Goal: Task Accomplishment & Management: Use online tool/utility

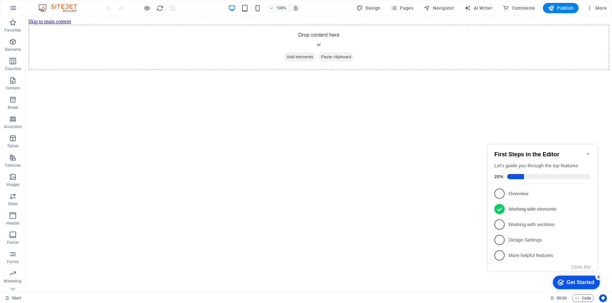
click at [588, 153] on icon "Minimize checklist" at bounding box center [587, 154] width 3 height 2
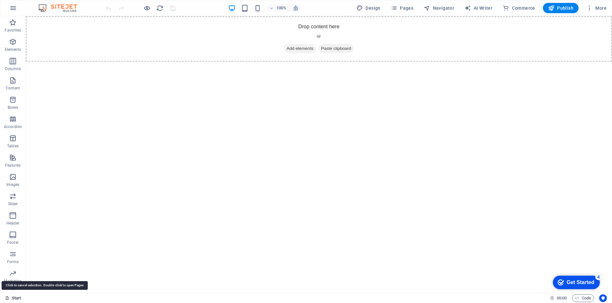
click at [16, 298] on link "Start" at bounding box center [13, 298] width 16 height 8
click at [11, 298] on link "Start" at bounding box center [13, 298] width 16 height 8
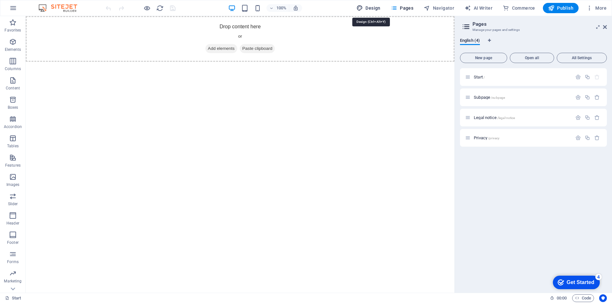
click at [371, 9] on span "Design" at bounding box center [368, 8] width 24 height 6
select select "px"
select select "300"
select select "px"
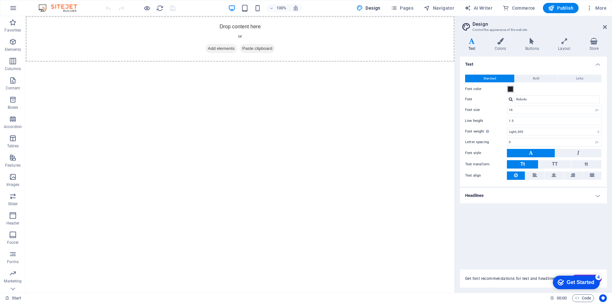
click at [509, 88] on span at bounding box center [510, 88] width 5 height 5
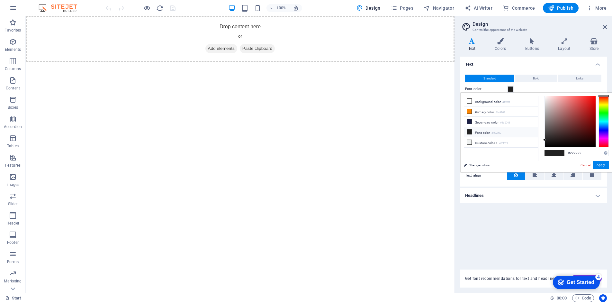
click at [434, 62] on html "Skip to main content Drop content here or Add elements Paste clipboard" at bounding box center [240, 39] width 429 height 46
click at [491, 58] on h4 "Text" at bounding box center [533, 63] width 147 height 12
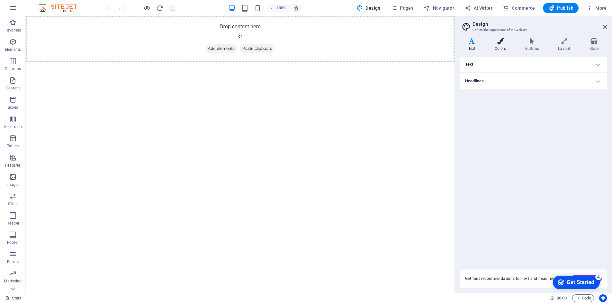
click at [498, 46] on h4 "Colors" at bounding box center [501, 44] width 31 height 13
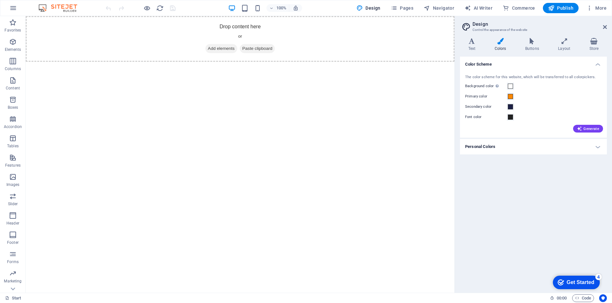
click at [564, 197] on div "Color Scheme The color scheme for this website, which will be transferred to al…" at bounding box center [533, 172] width 147 height 231
click at [533, 44] on h4 "Buttons" at bounding box center [533, 44] width 33 height 13
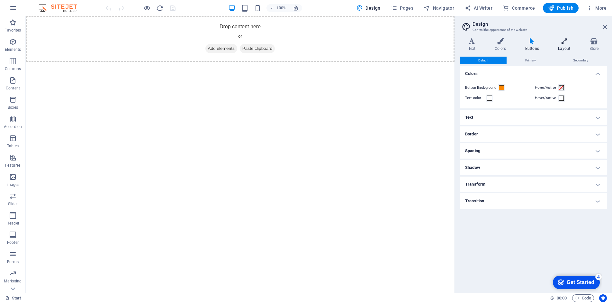
click at [565, 44] on icon at bounding box center [564, 41] width 29 height 6
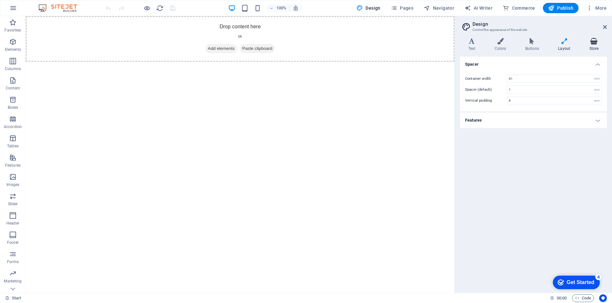
click at [591, 46] on h4 "Store" at bounding box center [594, 44] width 26 height 13
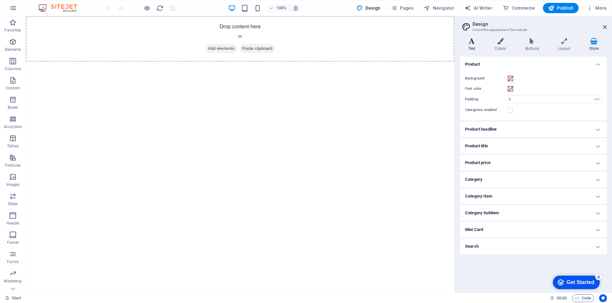
click at [474, 43] on icon at bounding box center [472, 41] width 24 height 6
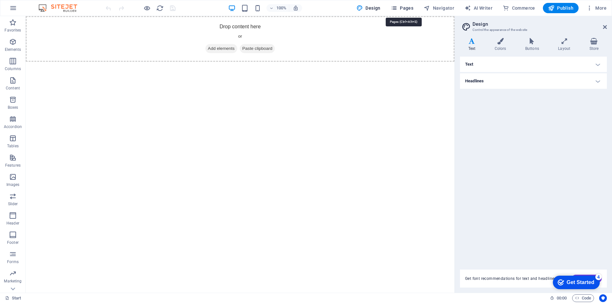
click at [410, 10] on span "Pages" at bounding box center [402, 8] width 22 height 6
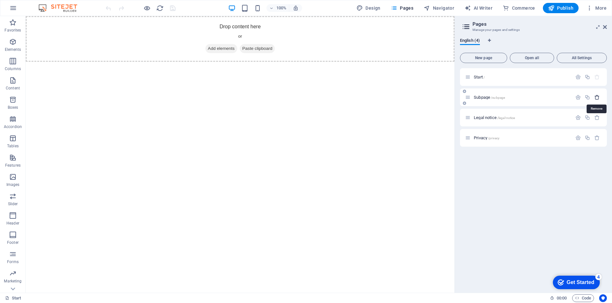
click at [597, 98] on icon "button" at bounding box center [596, 96] width 5 height 5
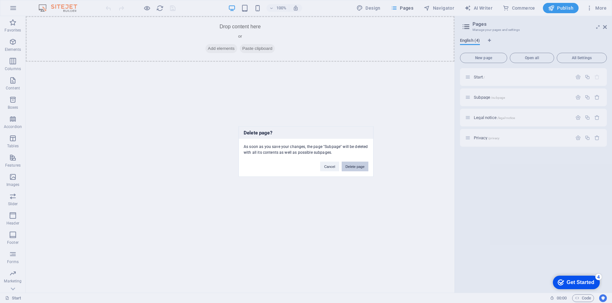
click at [356, 167] on button "Delete page" at bounding box center [354, 167] width 27 height 10
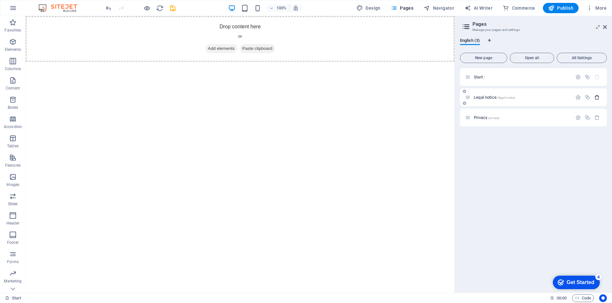
click at [598, 99] on icon "button" at bounding box center [596, 96] width 5 height 5
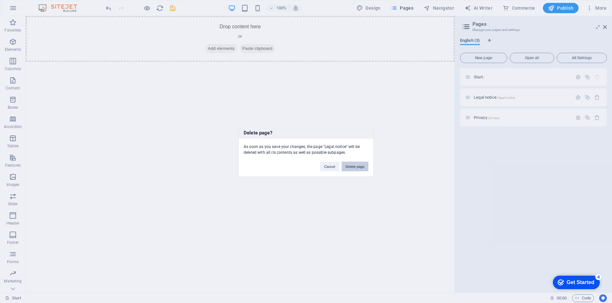
click at [355, 166] on button "Delete page" at bounding box center [354, 167] width 27 height 10
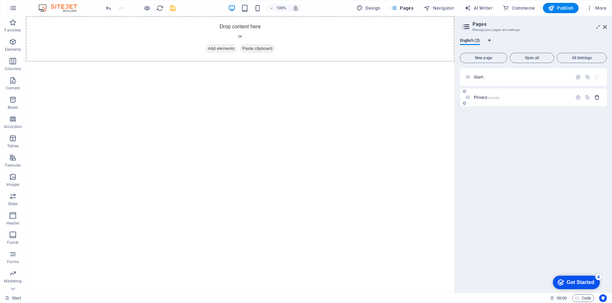
click at [597, 97] on icon "button" at bounding box center [596, 96] width 5 height 5
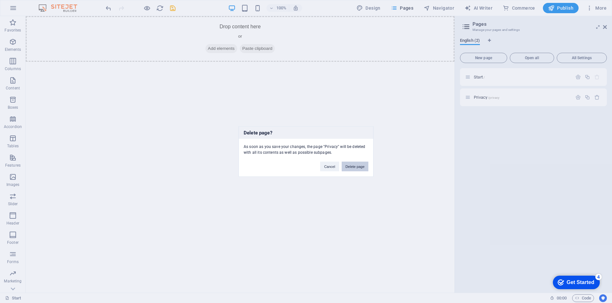
click at [361, 165] on button "Delete page" at bounding box center [354, 167] width 27 height 10
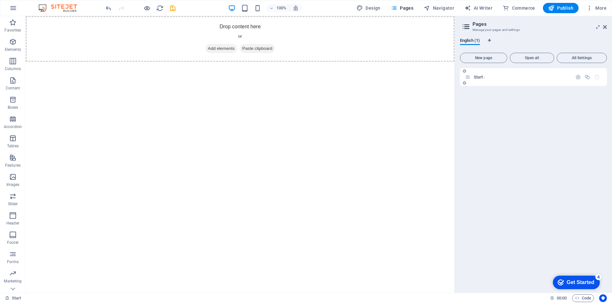
click at [466, 81] on div "Start /" at bounding box center [533, 77] width 147 height 18
click at [533, 57] on span "Open all" at bounding box center [531, 58] width 39 height 4
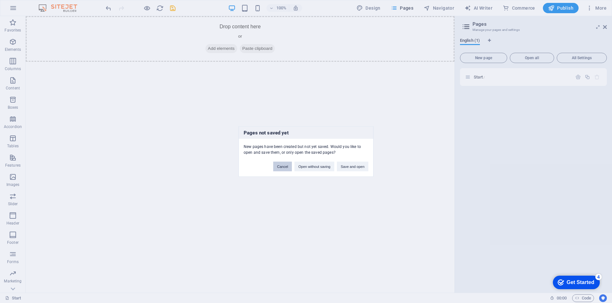
click at [283, 168] on button "Cancel" at bounding box center [282, 167] width 19 height 10
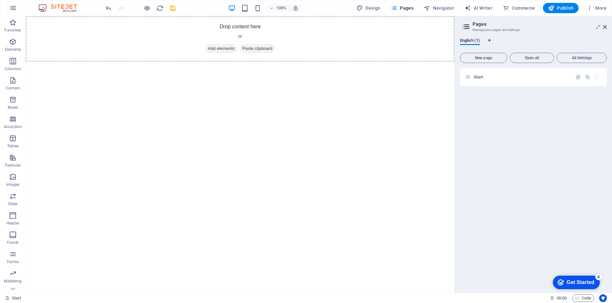
click at [606, 28] on aside "Pages Manage your pages and settings English (1) New page Open all All Settings…" at bounding box center [532, 154] width 157 height 276
click at [606, 25] on icon at bounding box center [605, 26] width 4 height 5
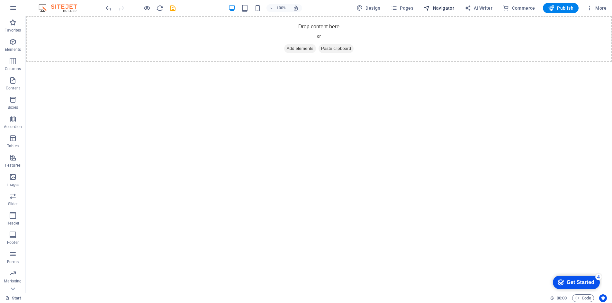
click at [443, 8] on span "Navigator" at bounding box center [438, 8] width 31 height 6
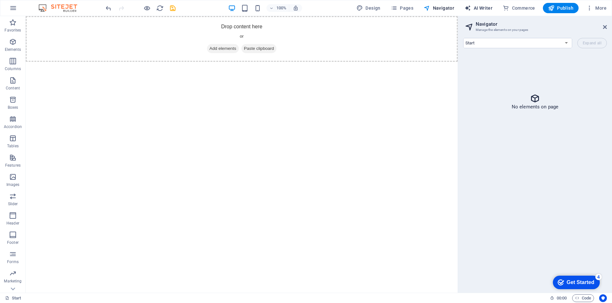
click at [484, 6] on span "AI Writer" at bounding box center [478, 8] width 28 height 6
select select "English"
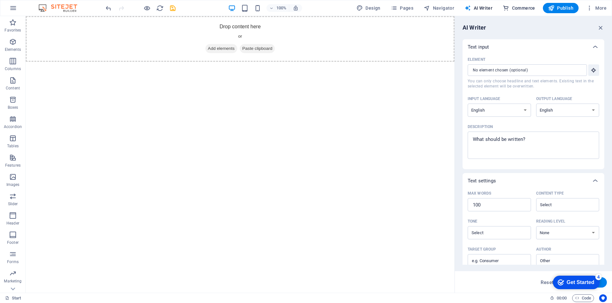
click at [527, 10] on span "Commerce" at bounding box center [518, 8] width 32 height 6
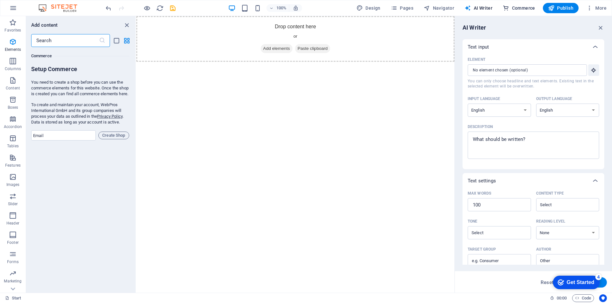
scroll to position [6191, 0]
drag, startPoint x: 128, startPoint y: 25, endPoint x: 191, endPoint y: 64, distance: 74.9
click at [128, 25] on icon "close panel" at bounding box center [126, 25] width 7 height 7
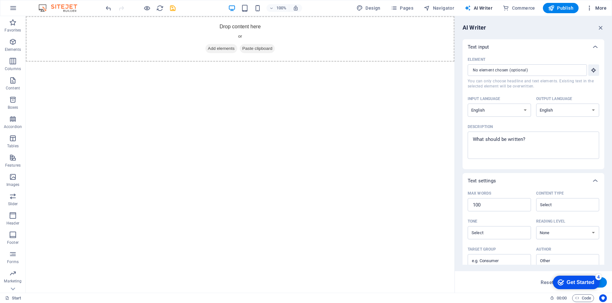
click at [602, 6] on span "More" at bounding box center [596, 8] width 20 height 6
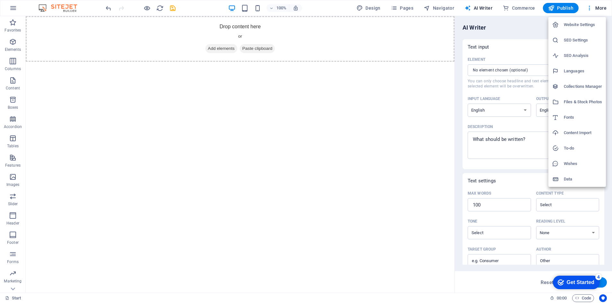
click at [590, 25] on h6 "Website Settings" at bounding box center [582, 25] width 38 height 8
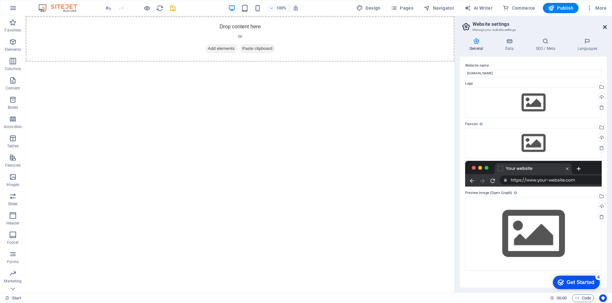
click at [606, 27] on icon at bounding box center [605, 26] width 4 height 5
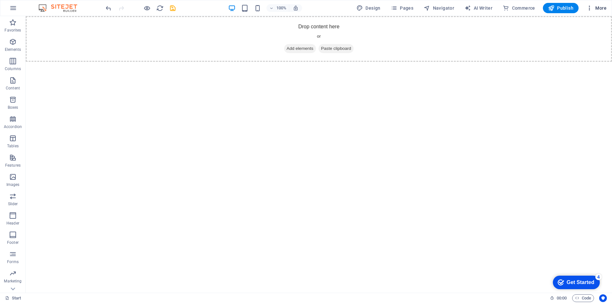
click at [604, 7] on span "More" at bounding box center [596, 8] width 20 height 6
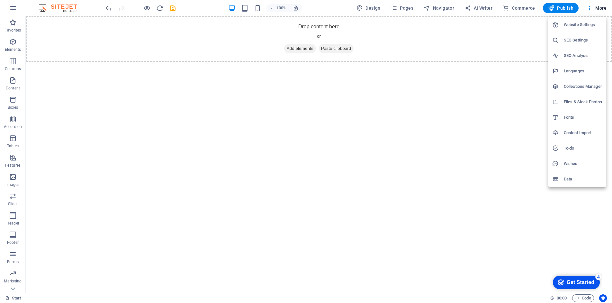
click at [476, 142] on div at bounding box center [306, 151] width 612 height 303
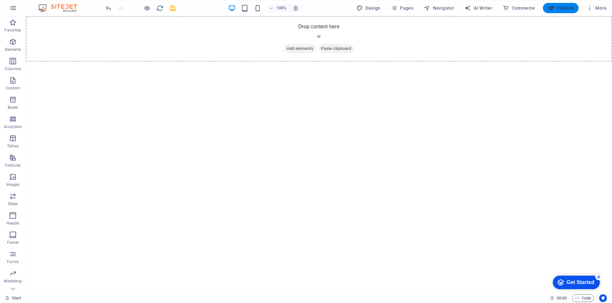
click at [562, 8] on span "Publish" at bounding box center [560, 8] width 25 height 6
click at [16, 10] on icon "button" at bounding box center [13, 8] width 8 height 8
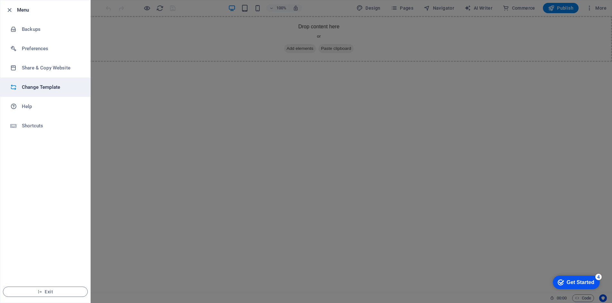
click at [51, 87] on h6 "Change Template" at bounding box center [51, 87] width 59 height 8
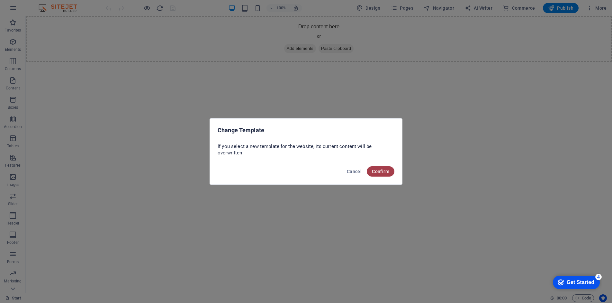
click at [378, 170] on span "Confirm" at bounding box center [380, 171] width 17 height 5
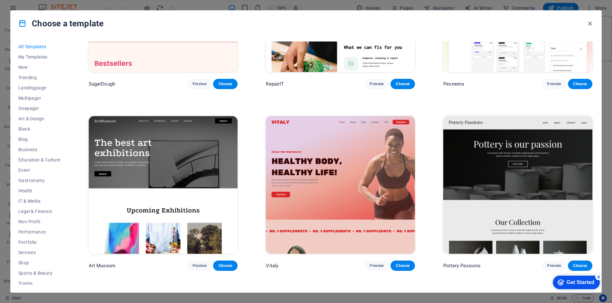
scroll to position [161, 0]
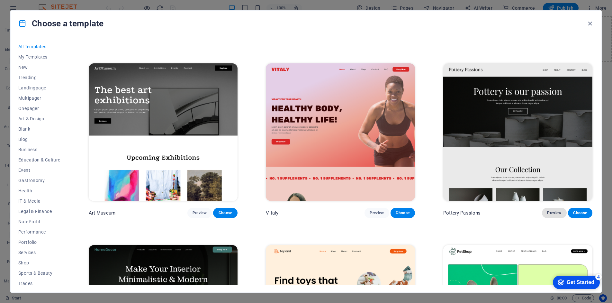
click at [549, 212] on span "Preview" at bounding box center [554, 212] width 14 height 5
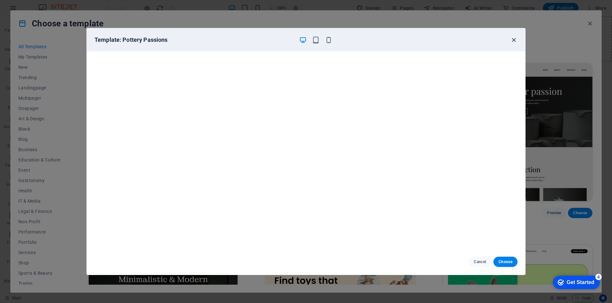
click at [516, 38] on icon "button" at bounding box center [513, 39] width 7 height 7
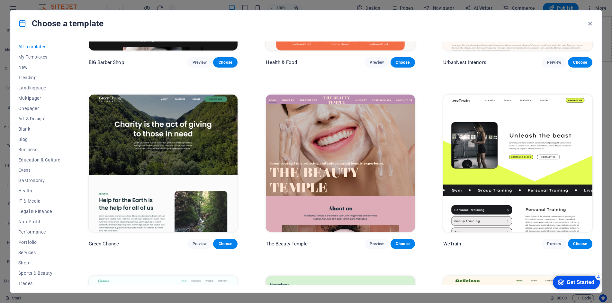
scroll to position [1221, 0]
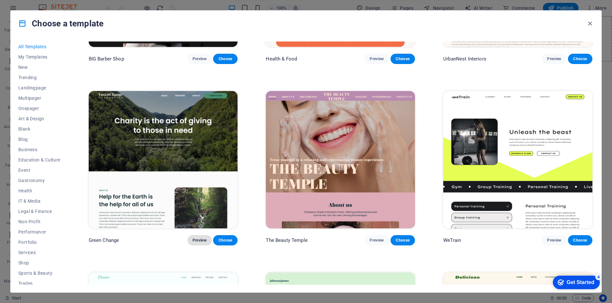
click at [195, 237] on span "Preview" at bounding box center [199, 239] width 14 height 5
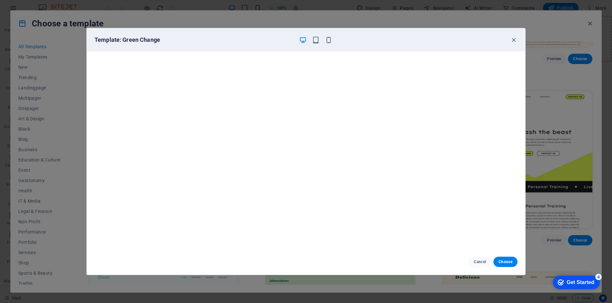
scroll to position [0, 0]
click at [513, 40] on icon "button" at bounding box center [513, 39] width 7 height 7
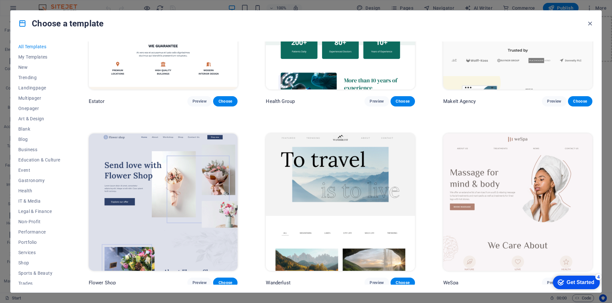
scroll to position [2088, 0]
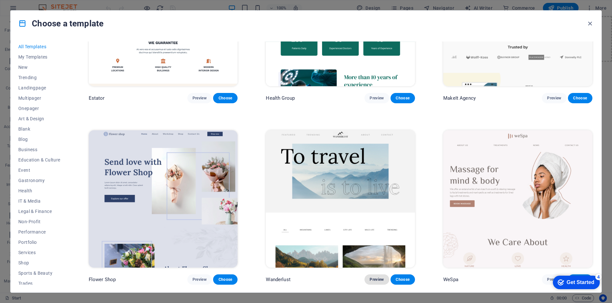
click at [370, 277] on span "Preview" at bounding box center [376, 279] width 14 height 5
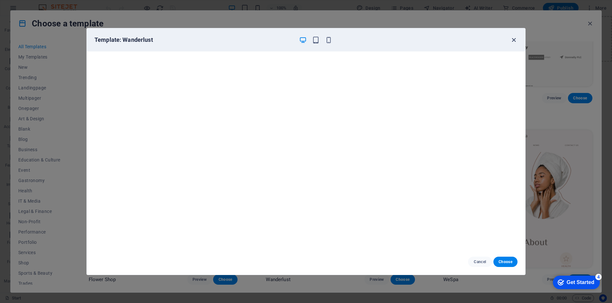
click at [514, 40] on icon "button" at bounding box center [513, 39] width 7 height 7
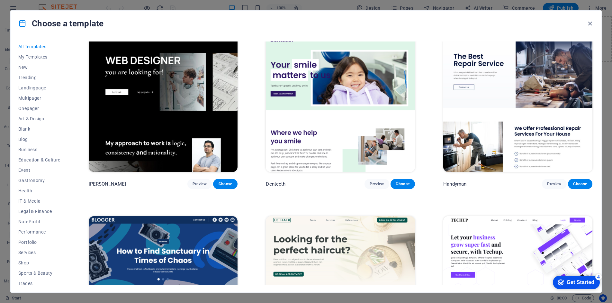
scroll to position [2731, 0]
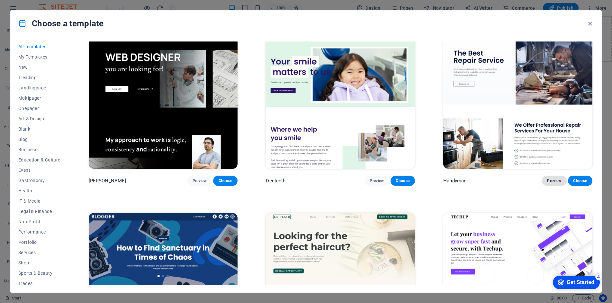
click at [547, 178] on span "Preview" at bounding box center [554, 180] width 14 height 5
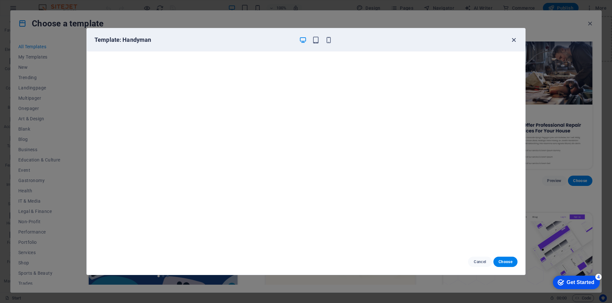
click at [514, 40] on icon "button" at bounding box center [513, 39] width 7 height 7
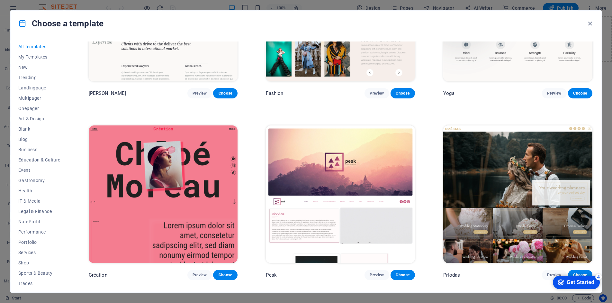
scroll to position [3212, 0]
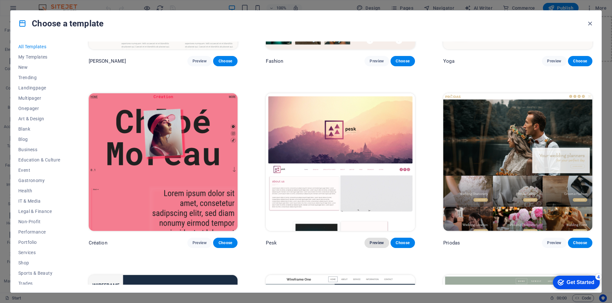
click at [373, 240] on span "Preview" at bounding box center [376, 242] width 14 height 5
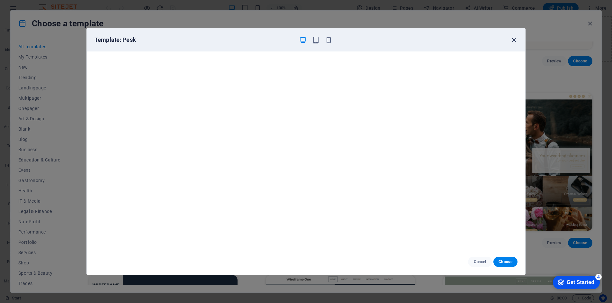
click at [513, 40] on icon "button" at bounding box center [513, 39] width 7 height 7
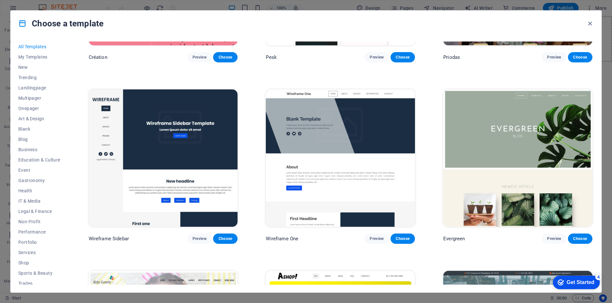
scroll to position [3437, 0]
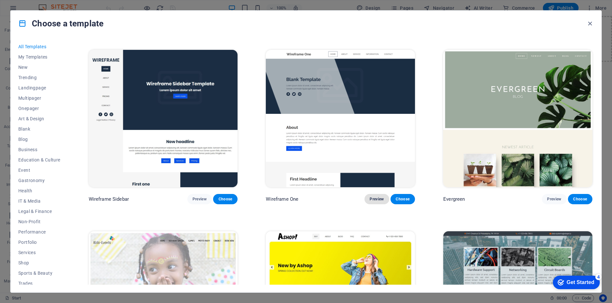
click at [371, 196] on span "Preview" at bounding box center [376, 198] width 14 height 5
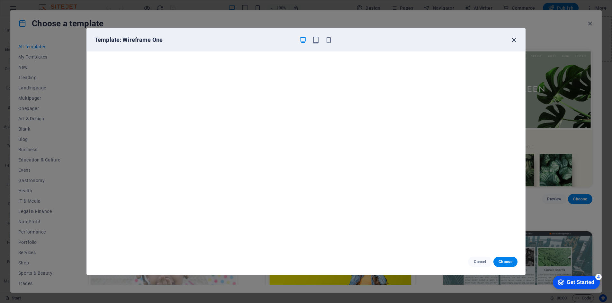
click at [514, 40] on icon "button" at bounding box center [513, 39] width 7 height 7
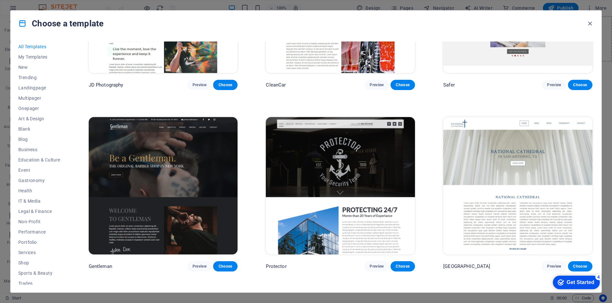
scroll to position [3919, 0]
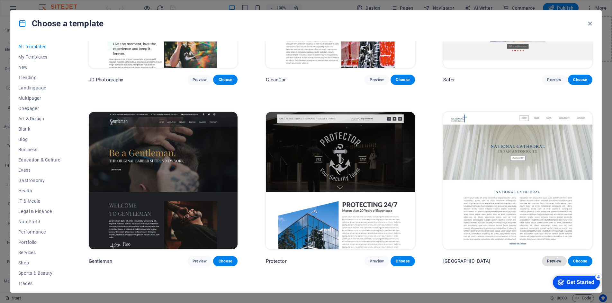
click at [551, 258] on span "Preview" at bounding box center [554, 260] width 14 height 5
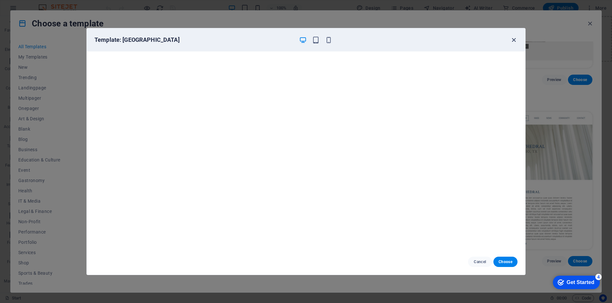
click at [513, 40] on icon "button" at bounding box center [513, 39] width 7 height 7
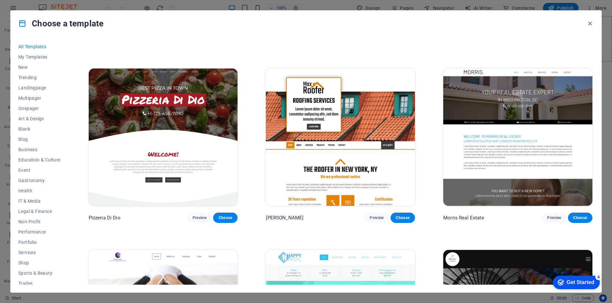
scroll to position [4144, 0]
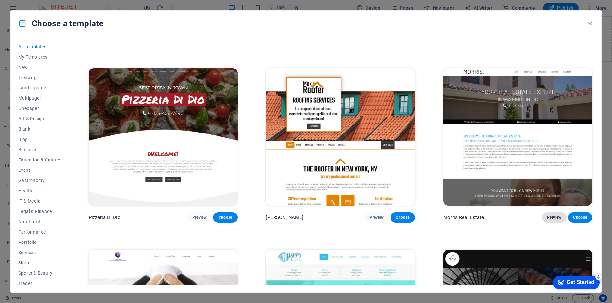
click at [549, 215] on span "Preview" at bounding box center [554, 217] width 14 height 5
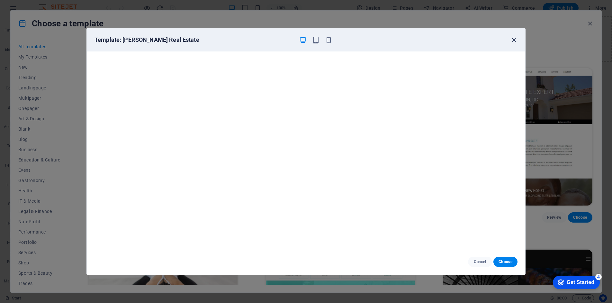
click at [515, 41] on icon "button" at bounding box center [513, 39] width 7 height 7
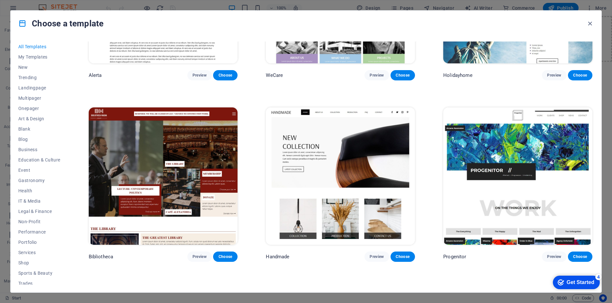
scroll to position [5204, 0]
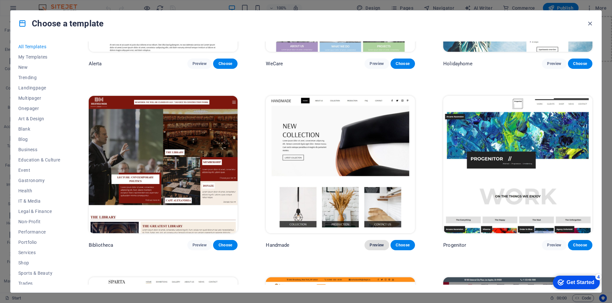
click at [375, 242] on span "Preview" at bounding box center [376, 244] width 14 height 5
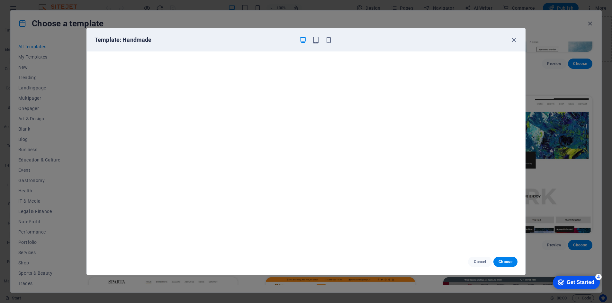
scroll to position [0, 0]
click at [514, 41] on icon "button" at bounding box center [513, 39] width 7 height 7
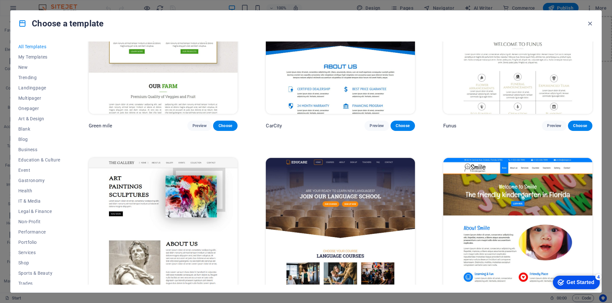
scroll to position [5879, 0]
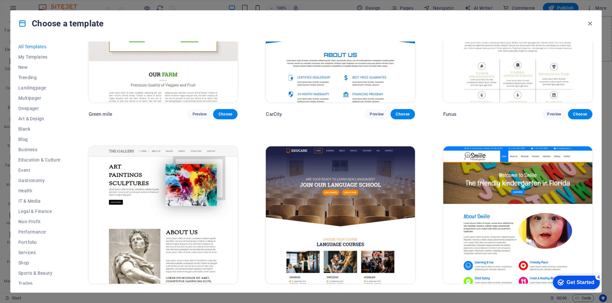
click at [375, 293] on span "Preview" at bounding box center [376, 295] width 14 height 5
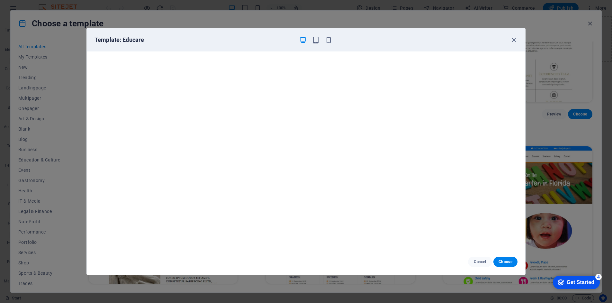
scroll to position [0, 0]
click at [504, 261] on span "Choose" at bounding box center [505, 261] width 14 height 5
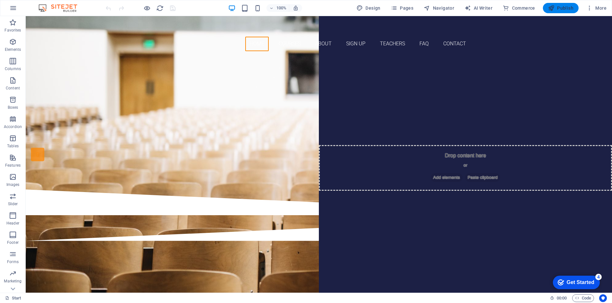
click at [565, 7] on span "Publish" at bounding box center [560, 8] width 25 height 6
